Goal: Book appointment/travel/reservation

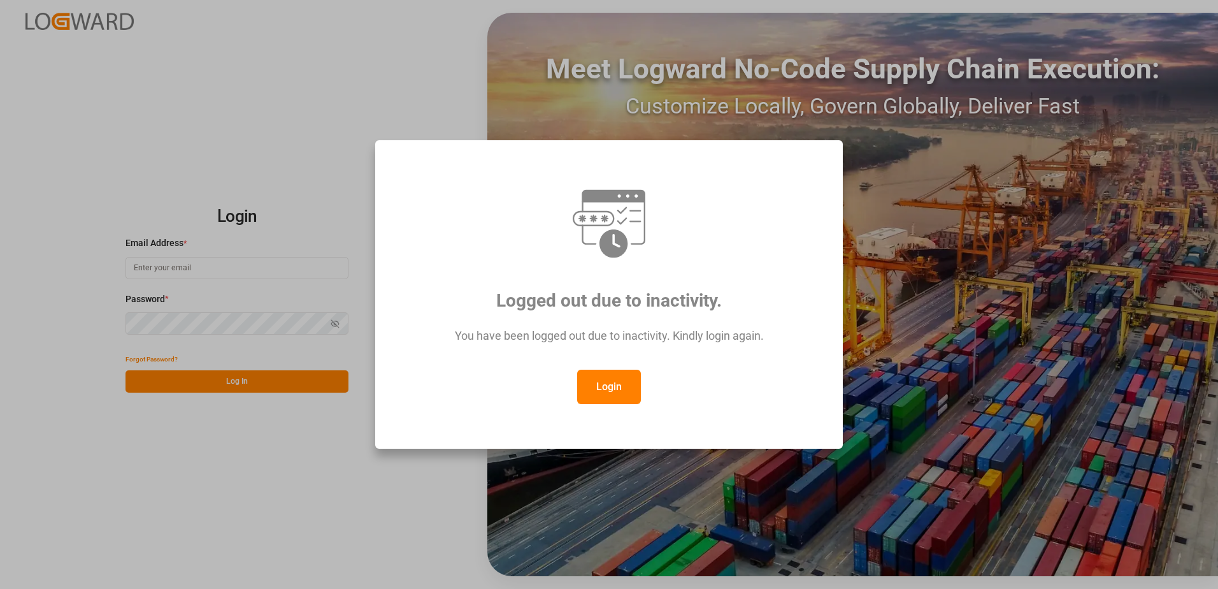
click at [613, 391] on button "Login" at bounding box center [609, 387] width 64 height 34
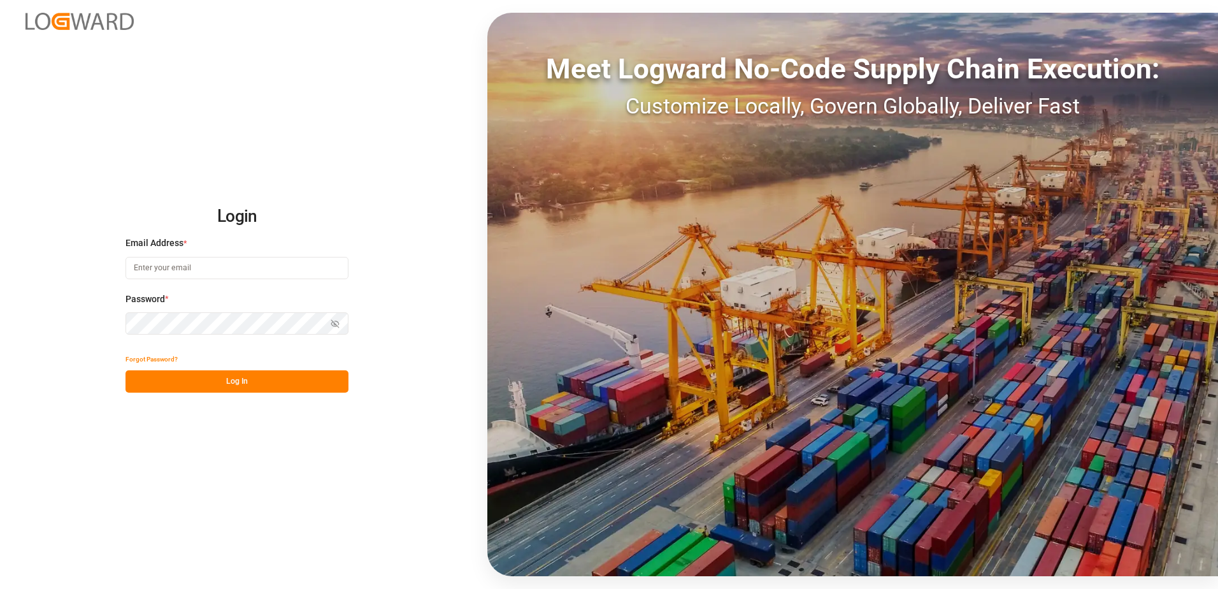
click at [217, 268] on input at bounding box center [237, 268] width 223 height 22
type input "[PERSON_NAME][EMAIL_ADDRESS][DOMAIN_NAME]"
click at [226, 383] on button "Log In" at bounding box center [237, 381] width 223 height 22
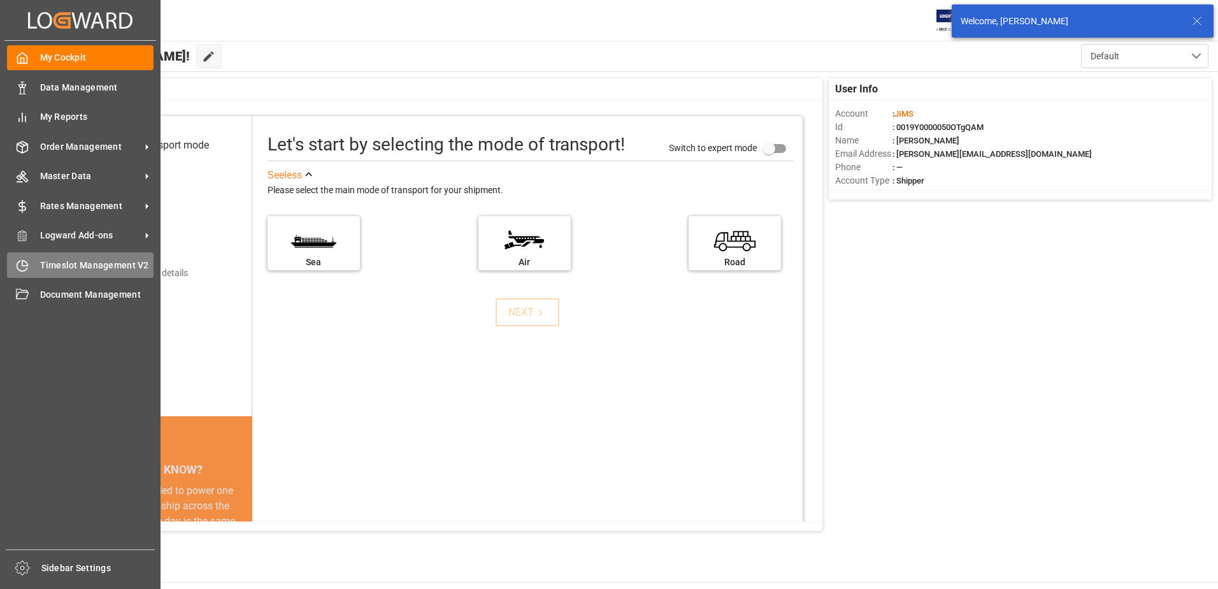
click at [20, 264] on icon at bounding box center [22, 265] width 13 height 13
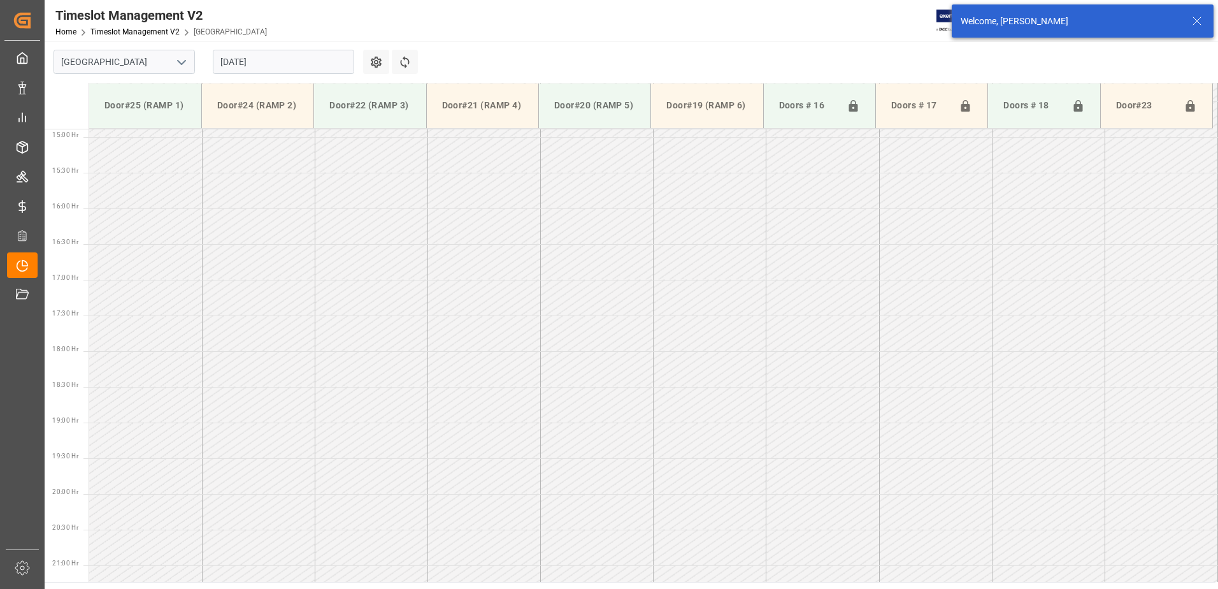
scroll to position [1063, 0]
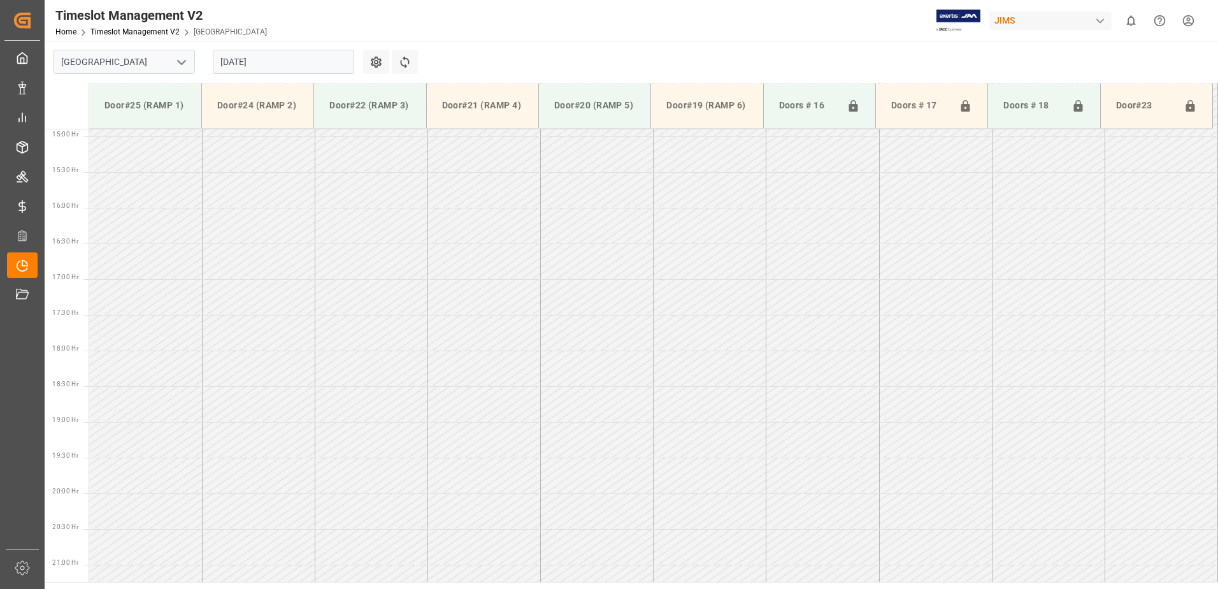
click at [291, 61] on input "[DATE]" at bounding box center [283, 62] width 141 height 24
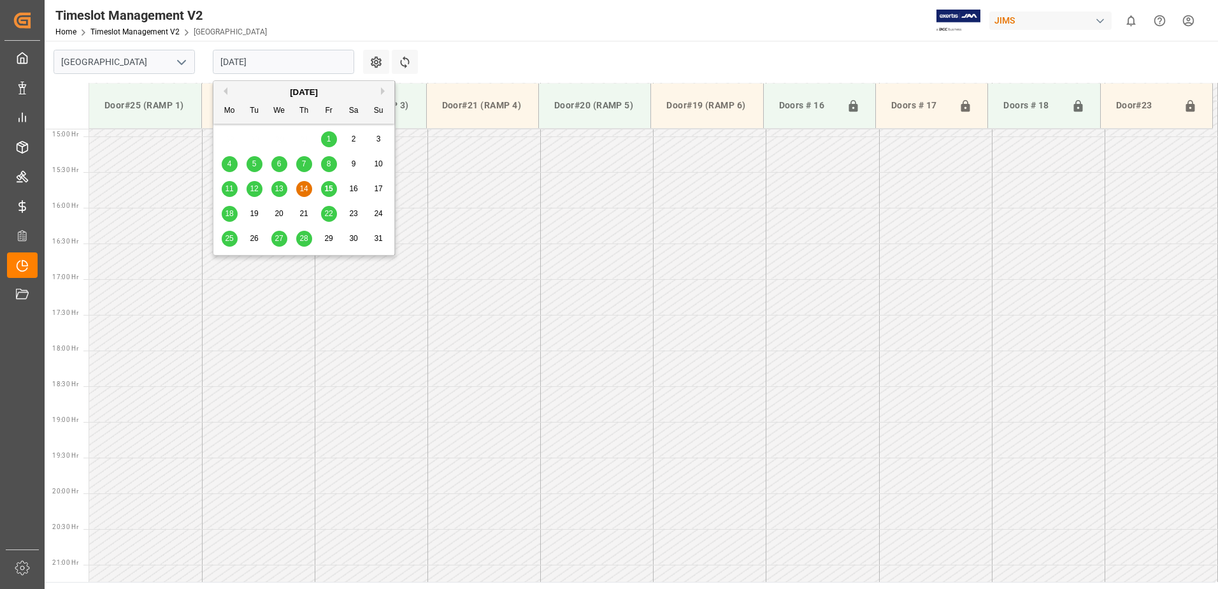
click at [228, 216] on span "18" at bounding box center [229, 213] width 8 height 9
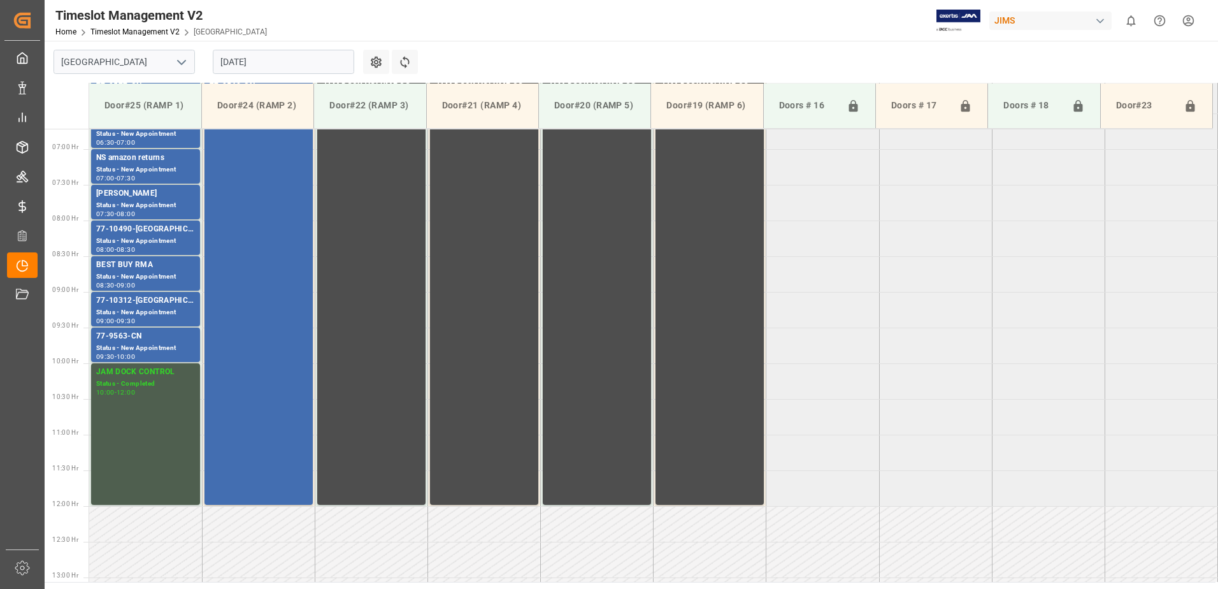
scroll to position [362, 0]
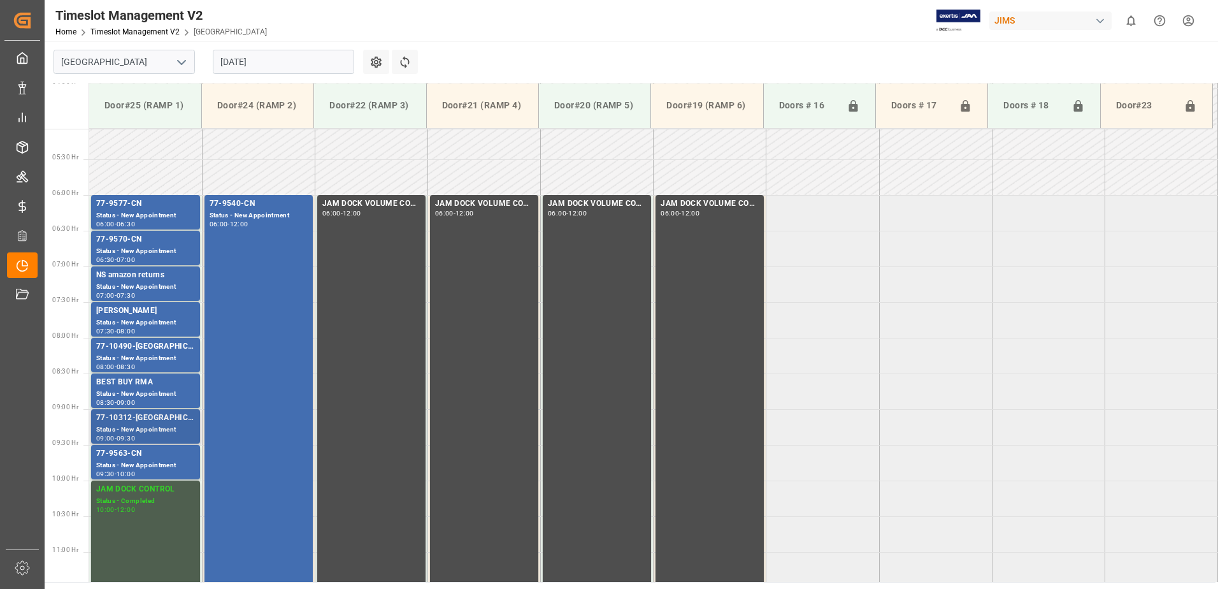
click at [152, 422] on div "77-10312-[GEOGRAPHIC_DATA]" at bounding box center [145, 418] width 99 height 13
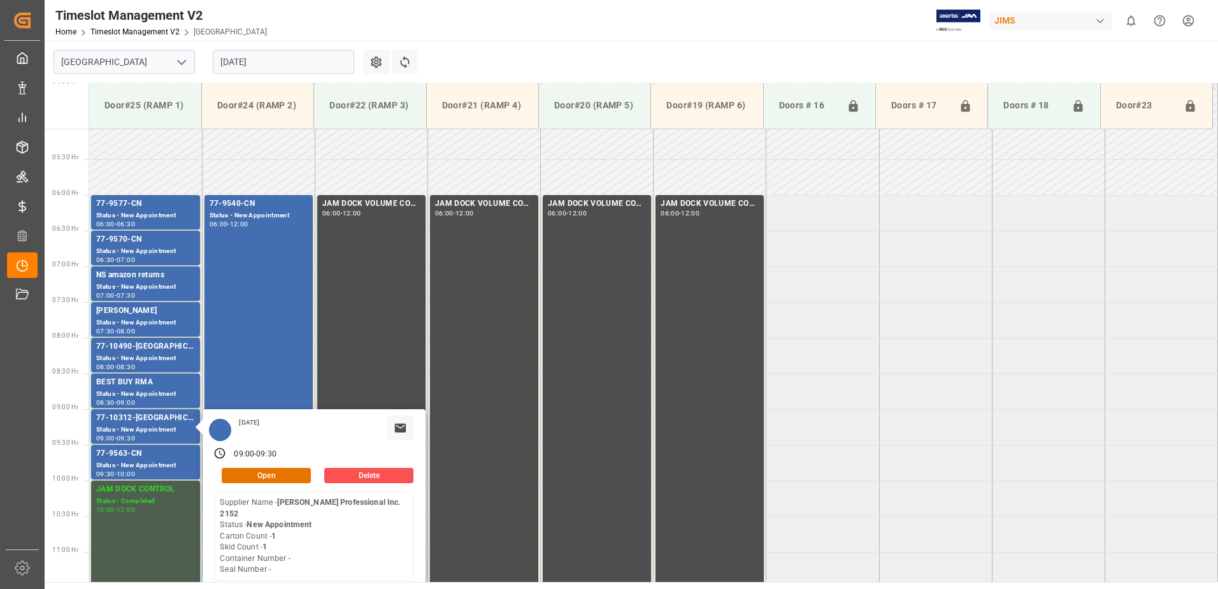
click at [299, 55] on input "[DATE]" at bounding box center [283, 62] width 141 height 24
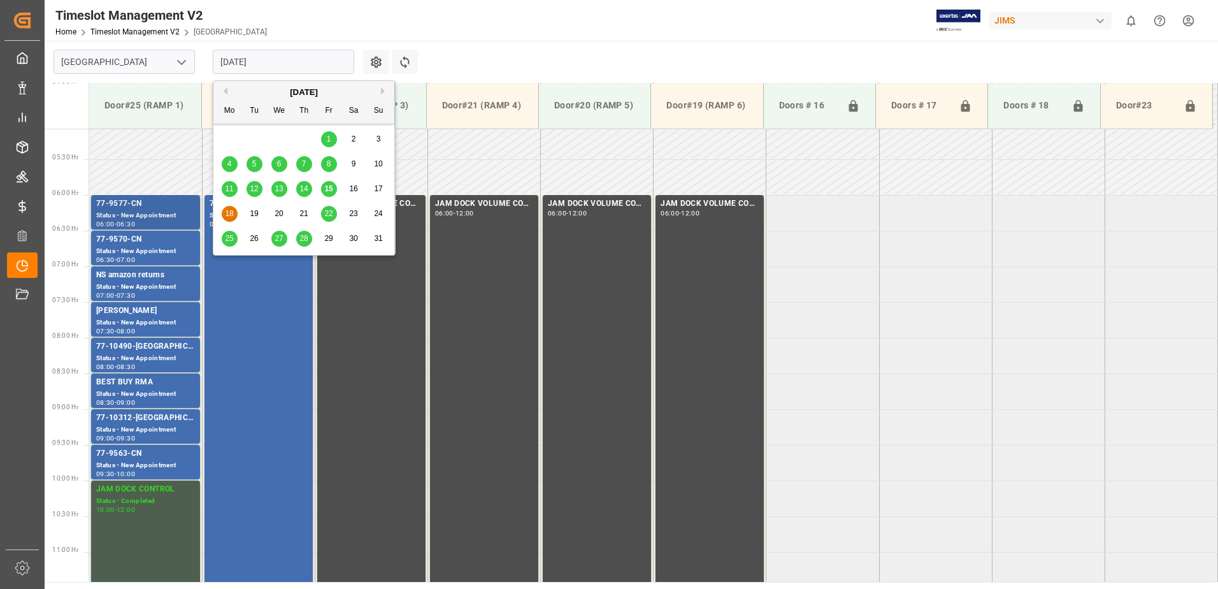
click at [138, 207] on div "77-9577-CN" at bounding box center [145, 204] width 99 height 13
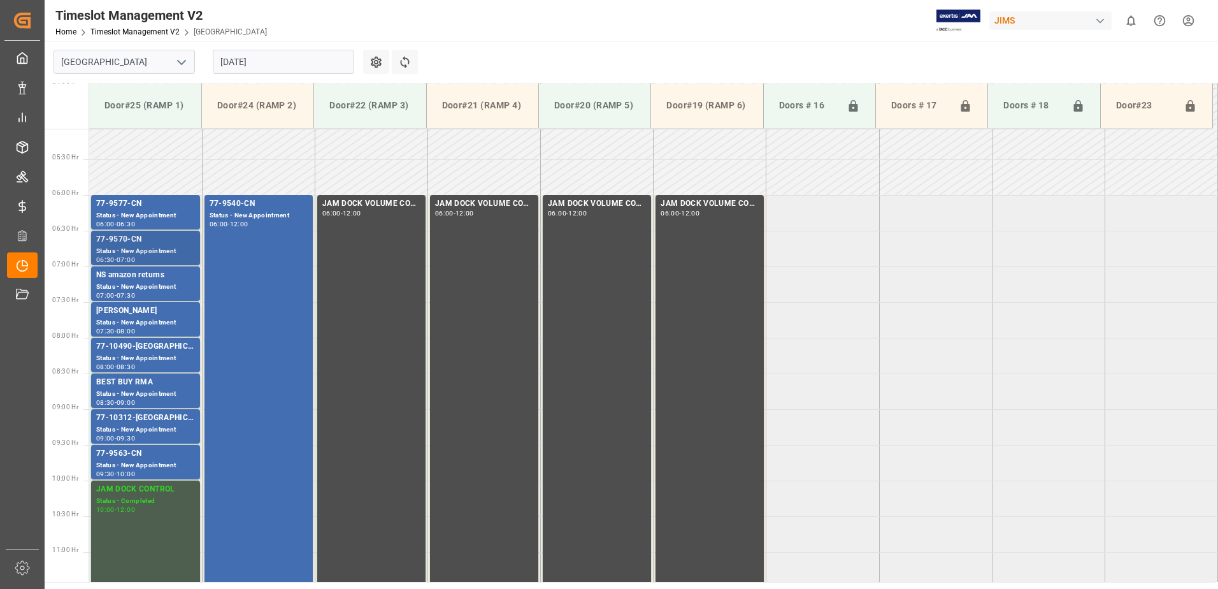
click at [158, 248] on div "Status - New Appointment" at bounding box center [145, 251] width 99 height 11
click at [155, 284] on div "Status - New Appointment" at bounding box center [145, 287] width 99 height 11
click at [162, 347] on div "77-10490-[GEOGRAPHIC_DATA]" at bounding box center [145, 346] width 99 height 13
